Goal: Task Accomplishment & Management: Complete application form

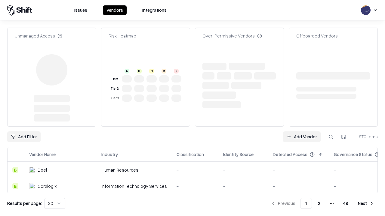
click at [301, 132] on link "Add Vendor" at bounding box center [302, 137] width 38 height 11
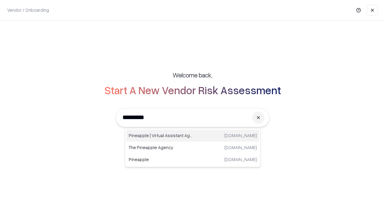
click at [193, 136] on div "Pineapple | Virtual Assistant Agency [DOMAIN_NAME]" at bounding box center [192, 136] width 133 height 12
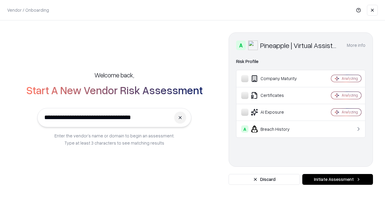
type input "**********"
click at [337, 180] on button "Initiate Assessment" at bounding box center [337, 179] width 71 height 11
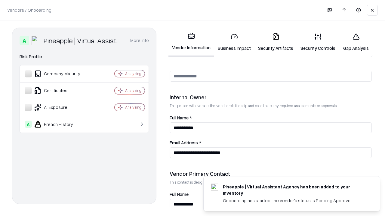
scroll to position [311, 0]
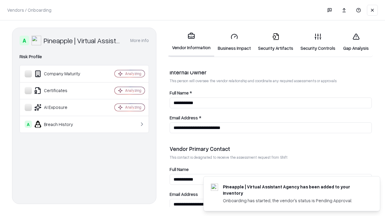
click at [234, 42] on link "Business Impact" at bounding box center [234, 42] width 40 height 28
click at [275, 42] on link "Security Artifacts" at bounding box center [275, 42] width 42 height 28
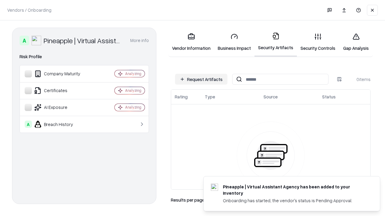
click at [201, 79] on button "Request Artifacts" at bounding box center [201, 79] width 52 height 11
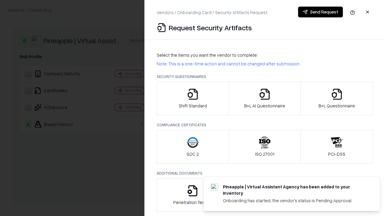
click at [192, 99] on icon "button" at bounding box center [193, 94] width 12 height 12
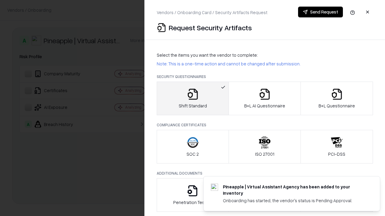
click at [320, 12] on button "Send Request" at bounding box center [320, 12] width 45 height 11
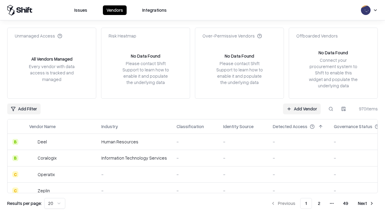
click at [331, 109] on button at bounding box center [330, 109] width 11 height 11
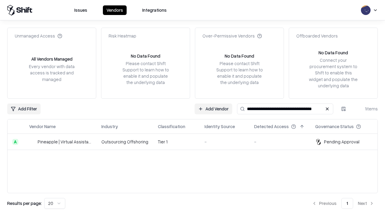
type input "**********"
click at [196, 142] on td "Tier 1" at bounding box center [176, 142] width 47 height 16
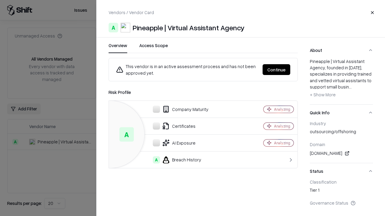
click at [276, 70] on button "Continue" at bounding box center [276, 69] width 28 height 11
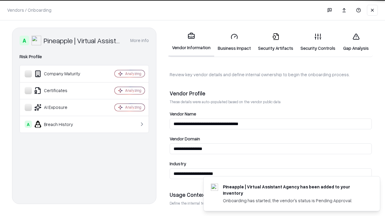
click at [275, 42] on link "Security Artifacts" at bounding box center [275, 42] width 42 height 28
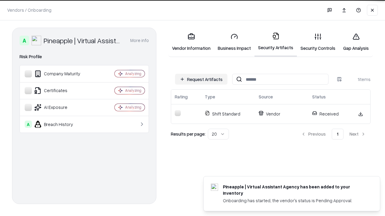
click at [318, 42] on link "Security Controls" at bounding box center [318, 42] width 42 height 28
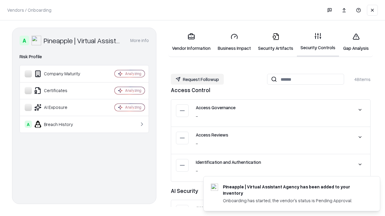
click at [197, 79] on button "Request Followup" at bounding box center [197, 79] width 53 height 11
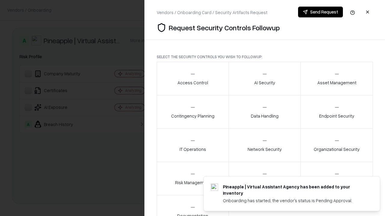
click at [192, 79] on div "Access Control" at bounding box center [192, 78] width 31 height 15
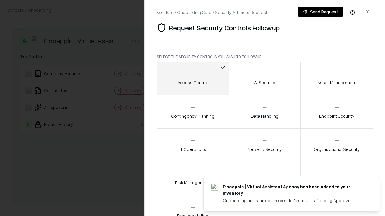
click at [320, 12] on button "Send Request" at bounding box center [320, 12] width 45 height 11
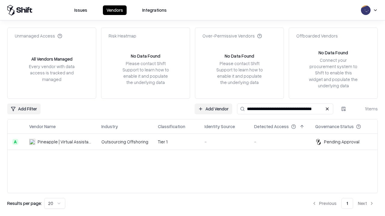
type input "**********"
click at [196, 142] on td "Tier 1" at bounding box center [176, 142] width 47 height 16
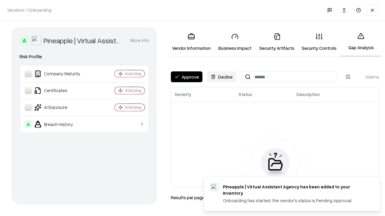
click at [186, 77] on button "Approve" at bounding box center [187, 77] width 32 height 11
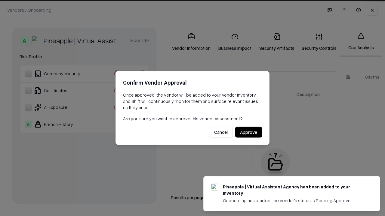
click at [248, 132] on button "Approve" at bounding box center [248, 132] width 27 height 11
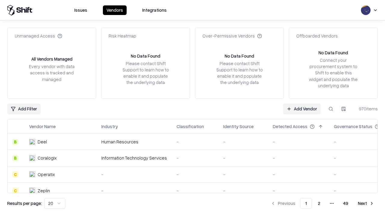
type input "**********"
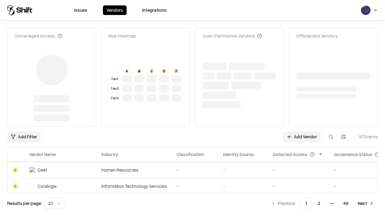
click at [301, 132] on link "Add Vendor" at bounding box center [302, 137] width 38 height 11
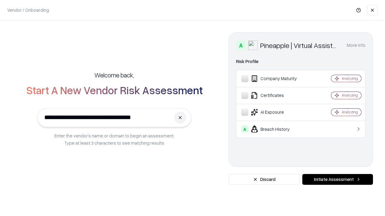
type input "**********"
click at [337, 180] on button "Initiate Assessment" at bounding box center [337, 179] width 71 height 11
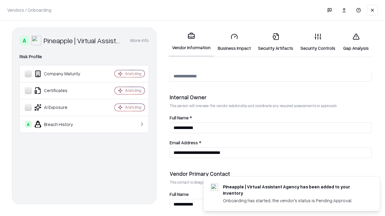
scroll to position [311, 0]
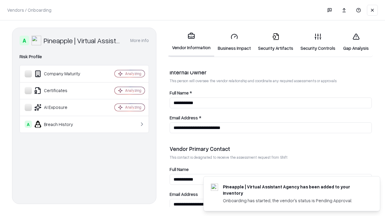
click at [355, 42] on link "Gap Analysis" at bounding box center [356, 42] width 34 height 28
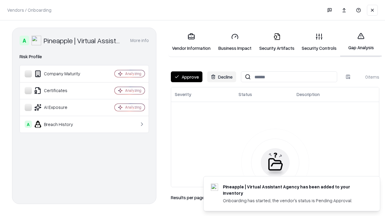
click at [186, 77] on button "Approve" at bounding box center [187, 77] width 32 height 11
